Goal: Task Accomplishment & Management: Complete application form

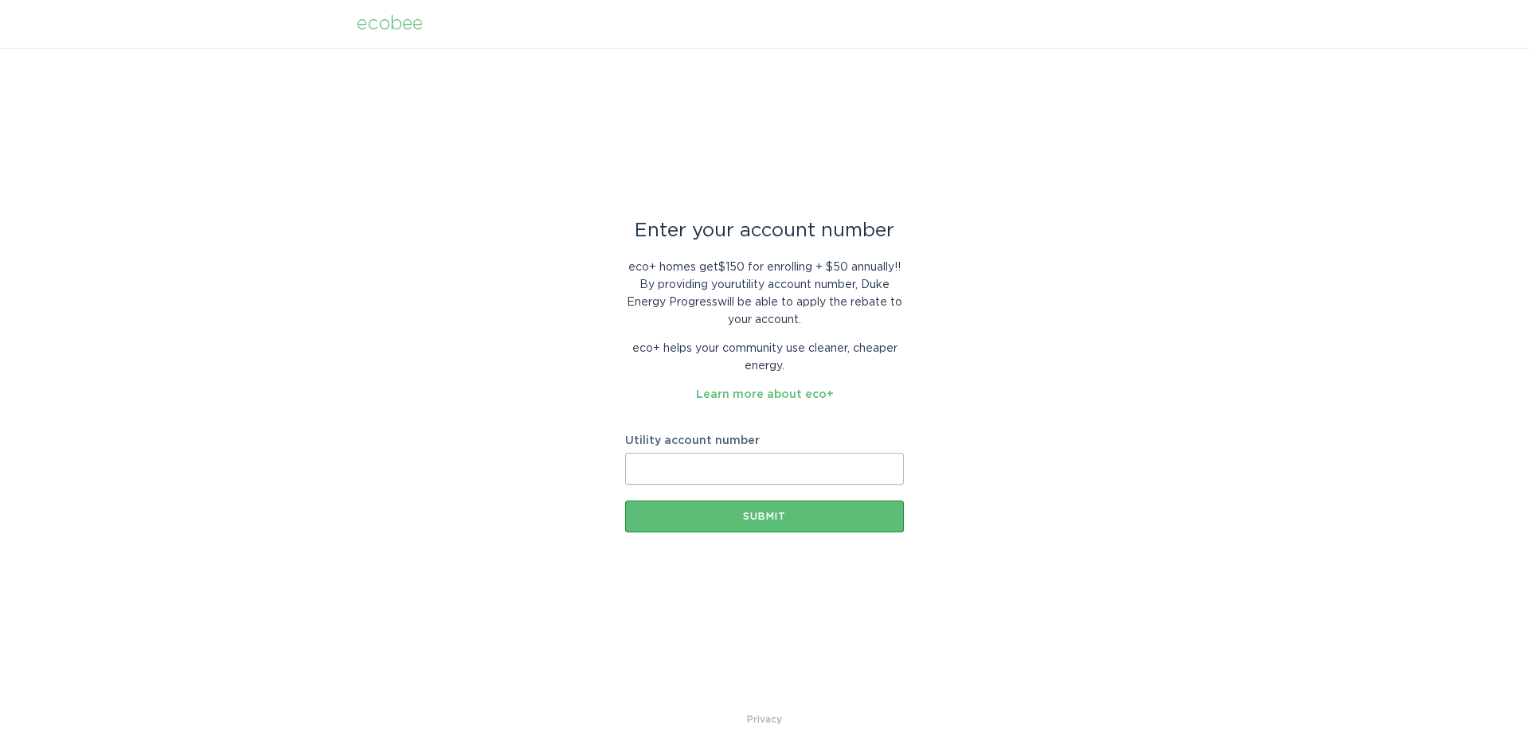
click at [737, 465] on input "Utility account number" at bounding box center [764, 469] width 279 height 32
paste input "910041480324"
type input "910041480324"
click at [724, 515] on div "Submit" at bounding box center [764, 517] width 263 height 10
